Goal: Find specific page/section: Find specific page/section

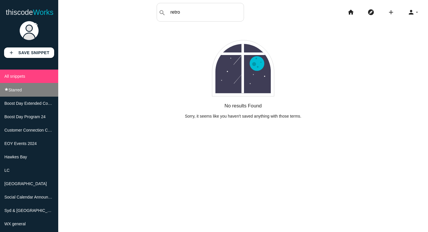
click at [42, 91] on li "star Starred" at bounding box center [29, 90] width 58 height 14
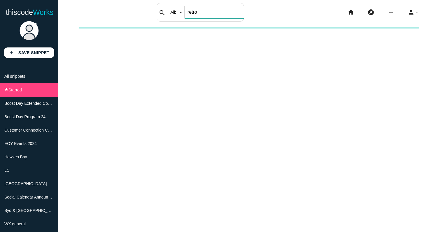
drag, startPoint x: 189, startPoint y: 15, endPoint x: 170, endPoint y: 12, distance: 19.5
click at [171, 12] on div "search All: All: Code: Title: Tag: All: Code: Title: Tag: retro" at bounding box center [200, 12] width 87 height 19
click at [208, 11] on input "[PERSON_NAME]" at bounding box center [214, 12] width 59 height 12
type input "e"
click at [343, 12] on div "thiscodeworks search All: All: Code: Title: Tag: All: Code: Title: Tag: search …" at bounding box center [214, 12] width 428 height 19
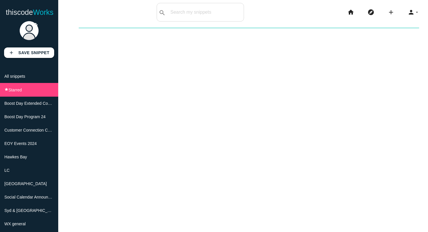
click at [355, 13] on li "home" at bounding box center [353, 12] width 20 height 19
click at [352, 13] on icon "home" at bounding box center [350, 12] width 7 height 19
click at [34, 76] on li "All snippets" at bounding box center [29, 76] width 58 height 13
